Goal: Task Accomplishment & Management: Manage account settings

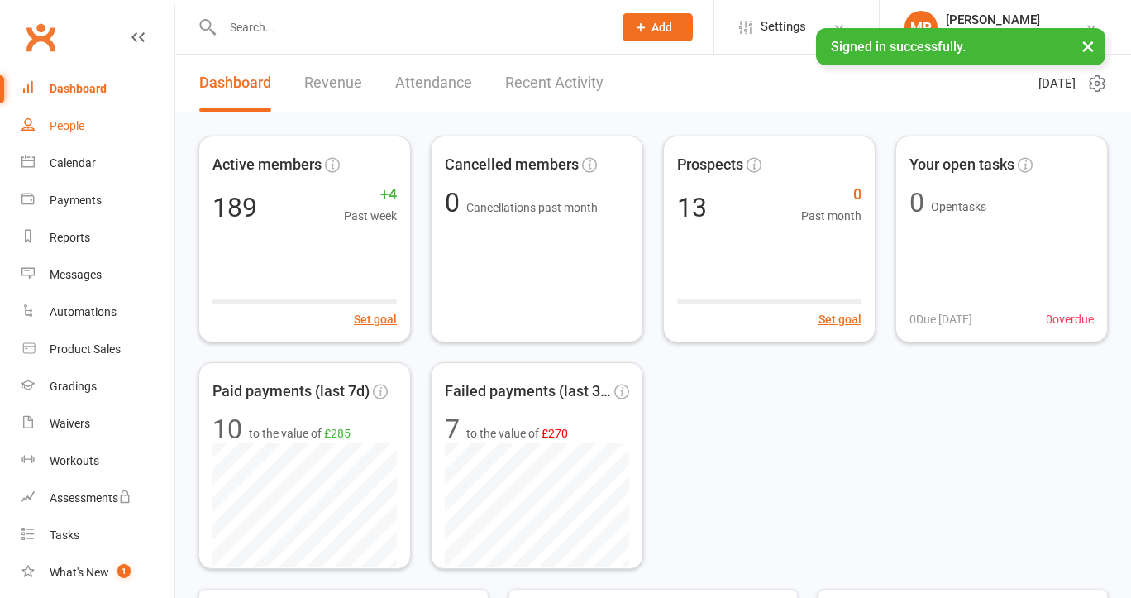
click at [87, 128] on link "People" at bounding box center [98, 126] width 153 height 37
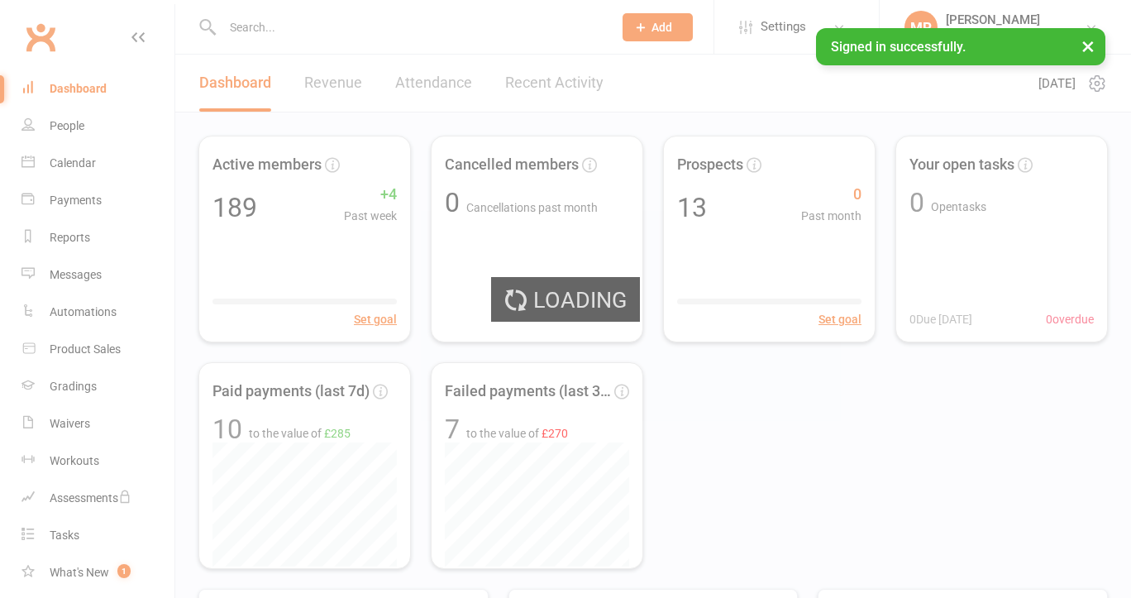
select select "100"
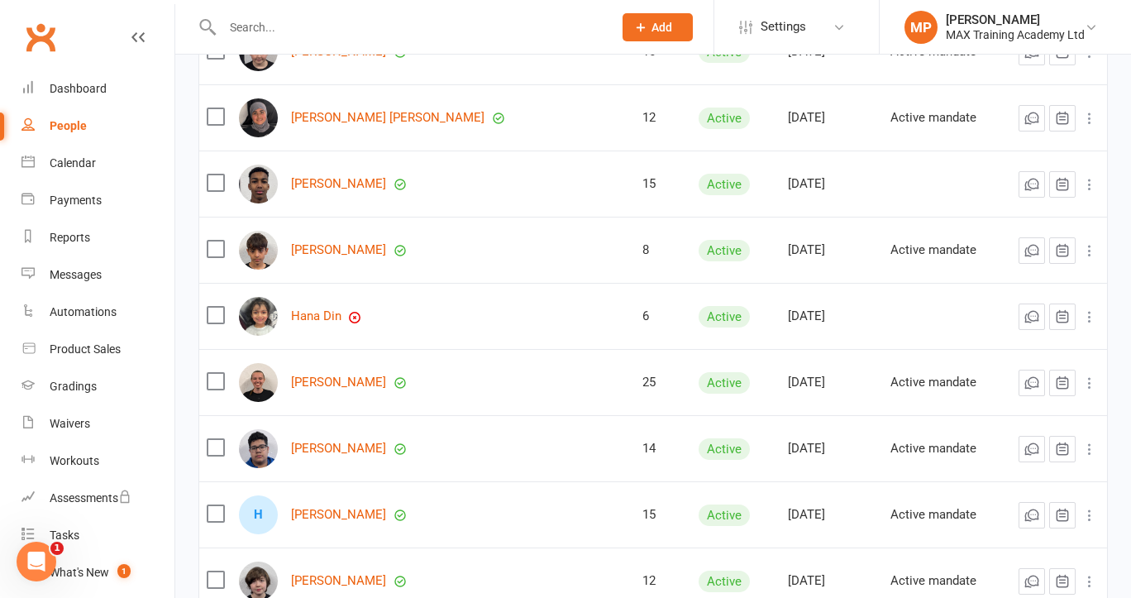
scroll to position [4636, 0]
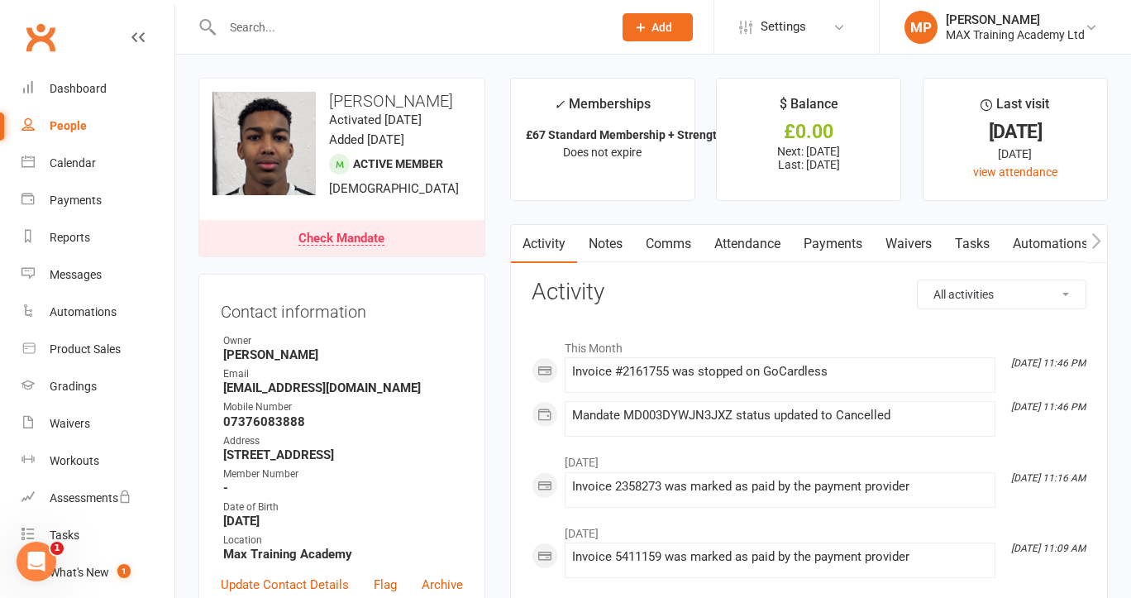
click at [828, 241] on link "Payments" at bounding box center [833, 244] width 82 height 38
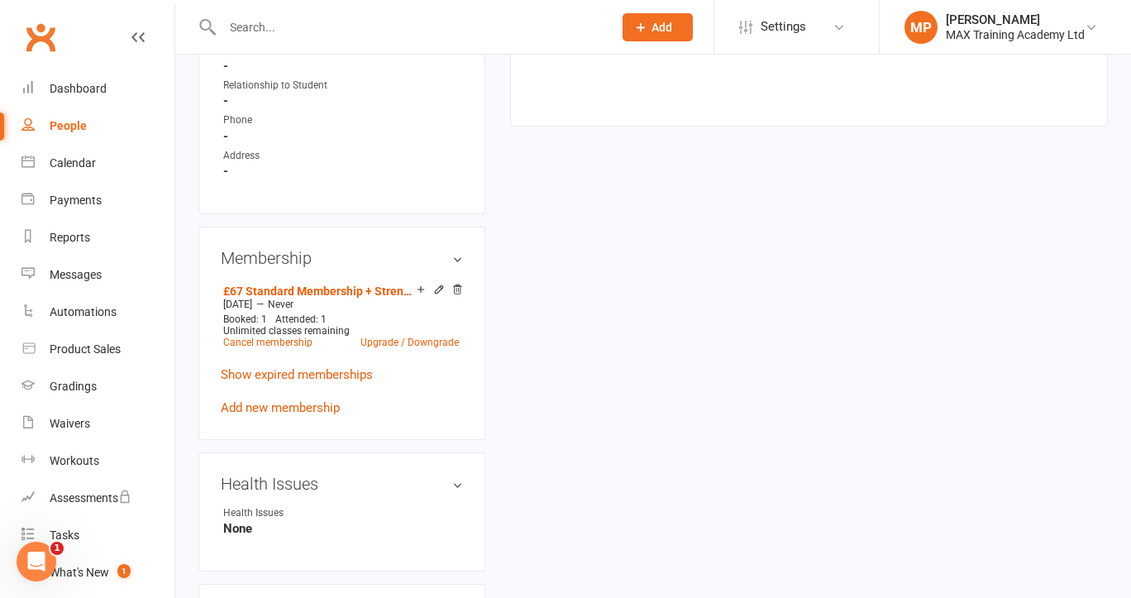
scroll to position [965, 0]
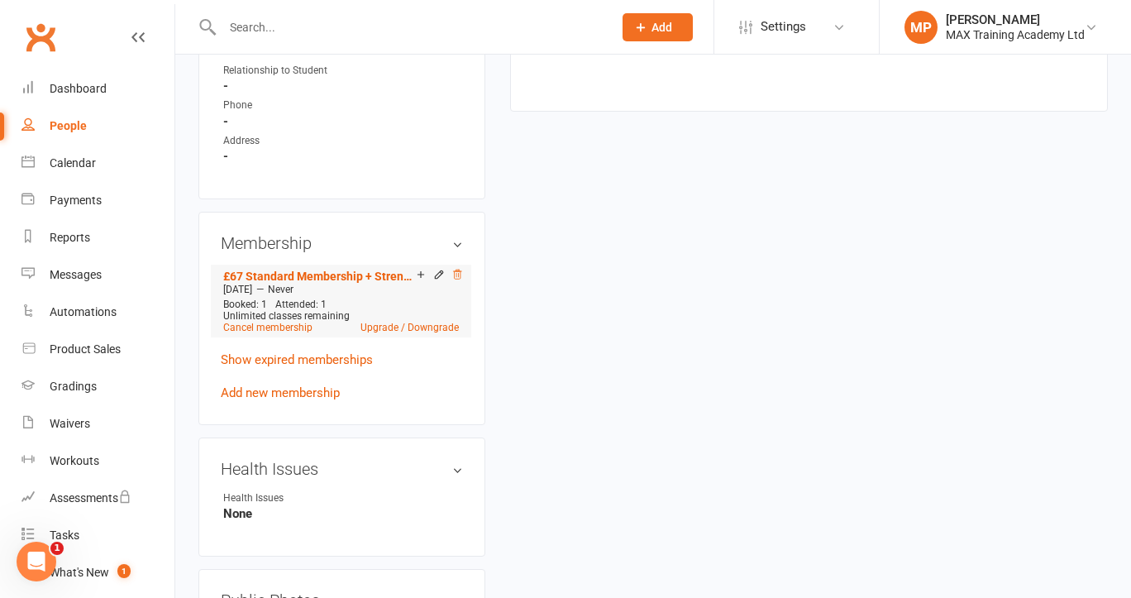
click at [460, 279] on icon at bounding box center [457, 274] width 8 height 9
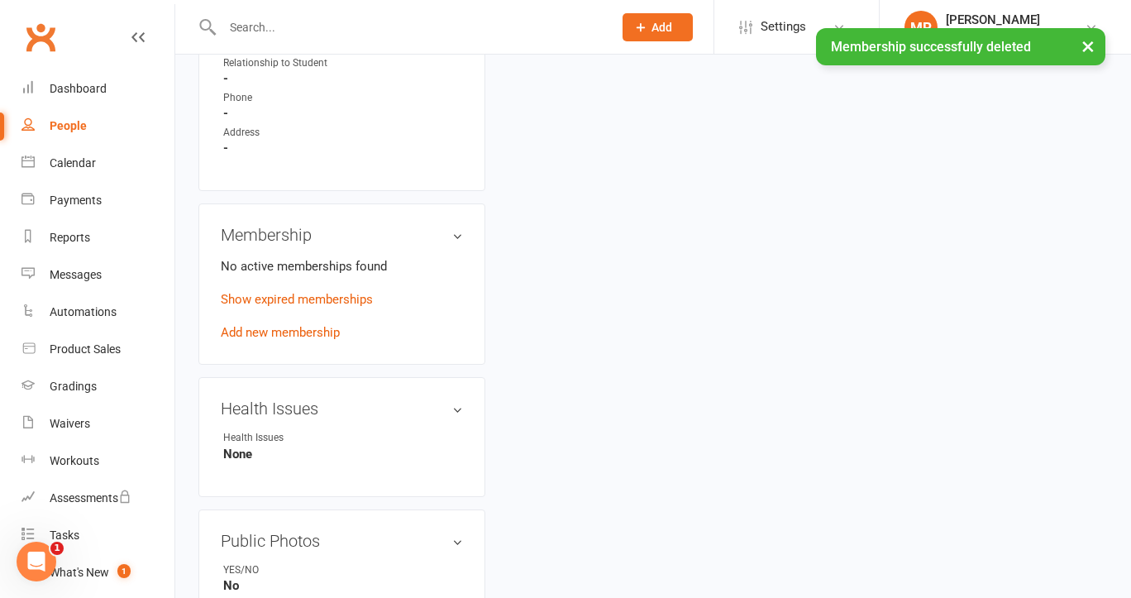
click at [75, 127] on div "People" at bounding box center [68, 125] width 37 height 13
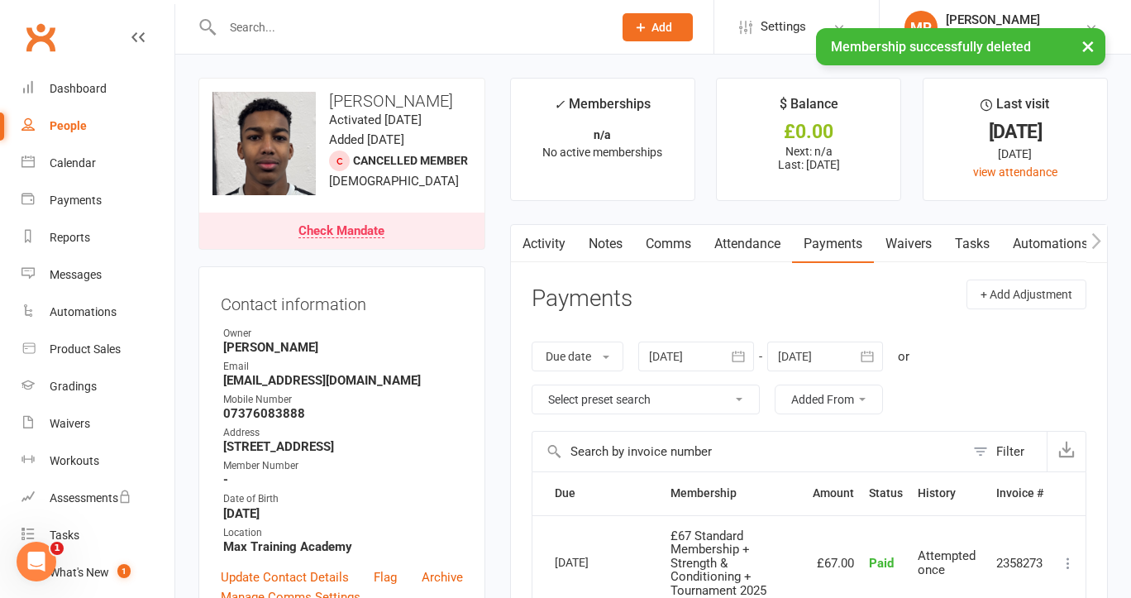
select select "100"
